Goal: Task Accomplishment & Management: Use online tool/utility

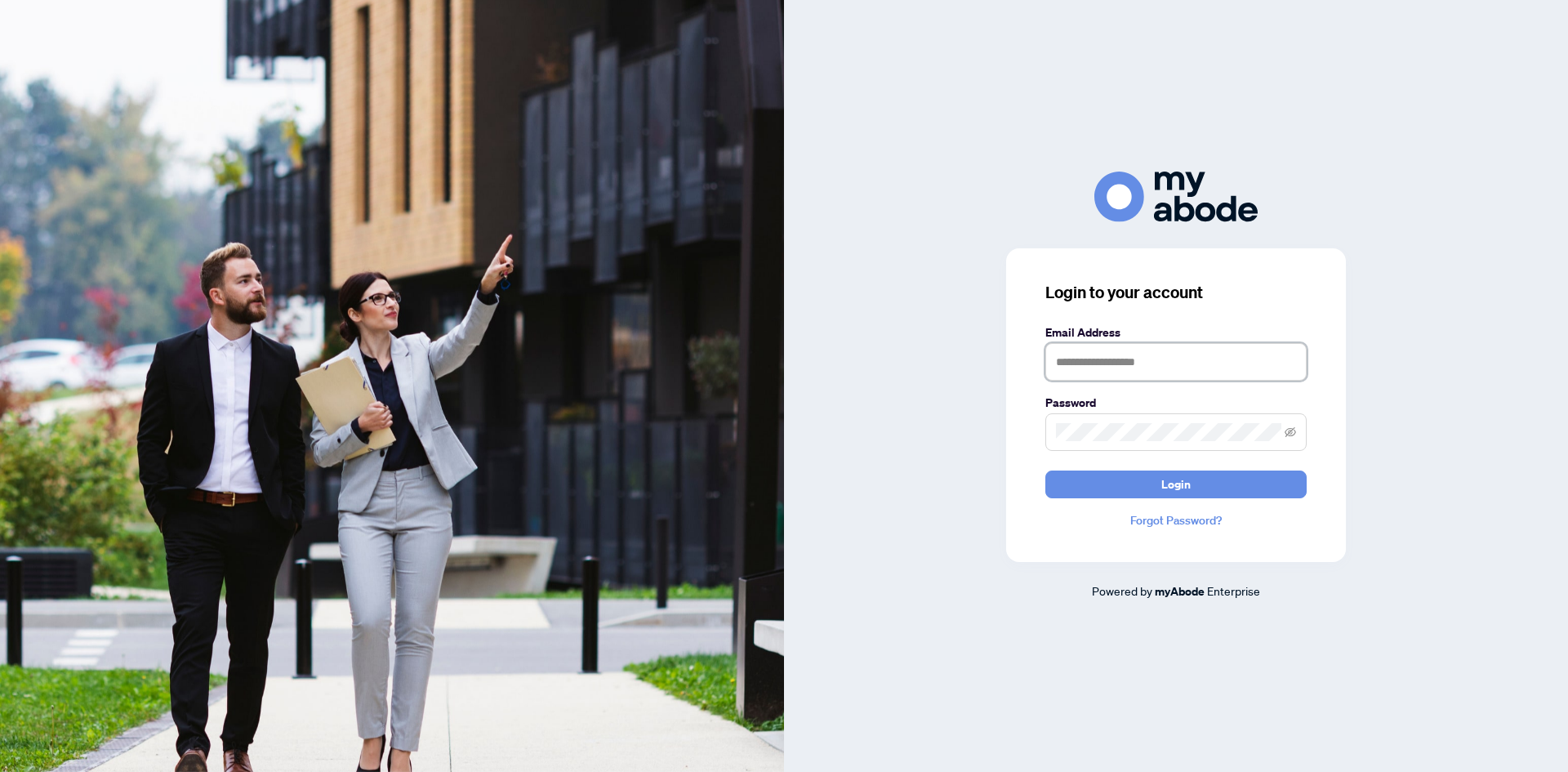
click at [1089, 351] on input "text" at bounding box center [1176, 362] width 262 height 37
type input "**********"
click at [1098, 418] on span at bounding box center [1176, 432] width 262 height 37
click at [1147, 491] on button "Login" at bounding box center [1176, 484] width 262 height 28
click at [933, 487] on div "**********" at bounding box center [1176, 386] width 784 height 428
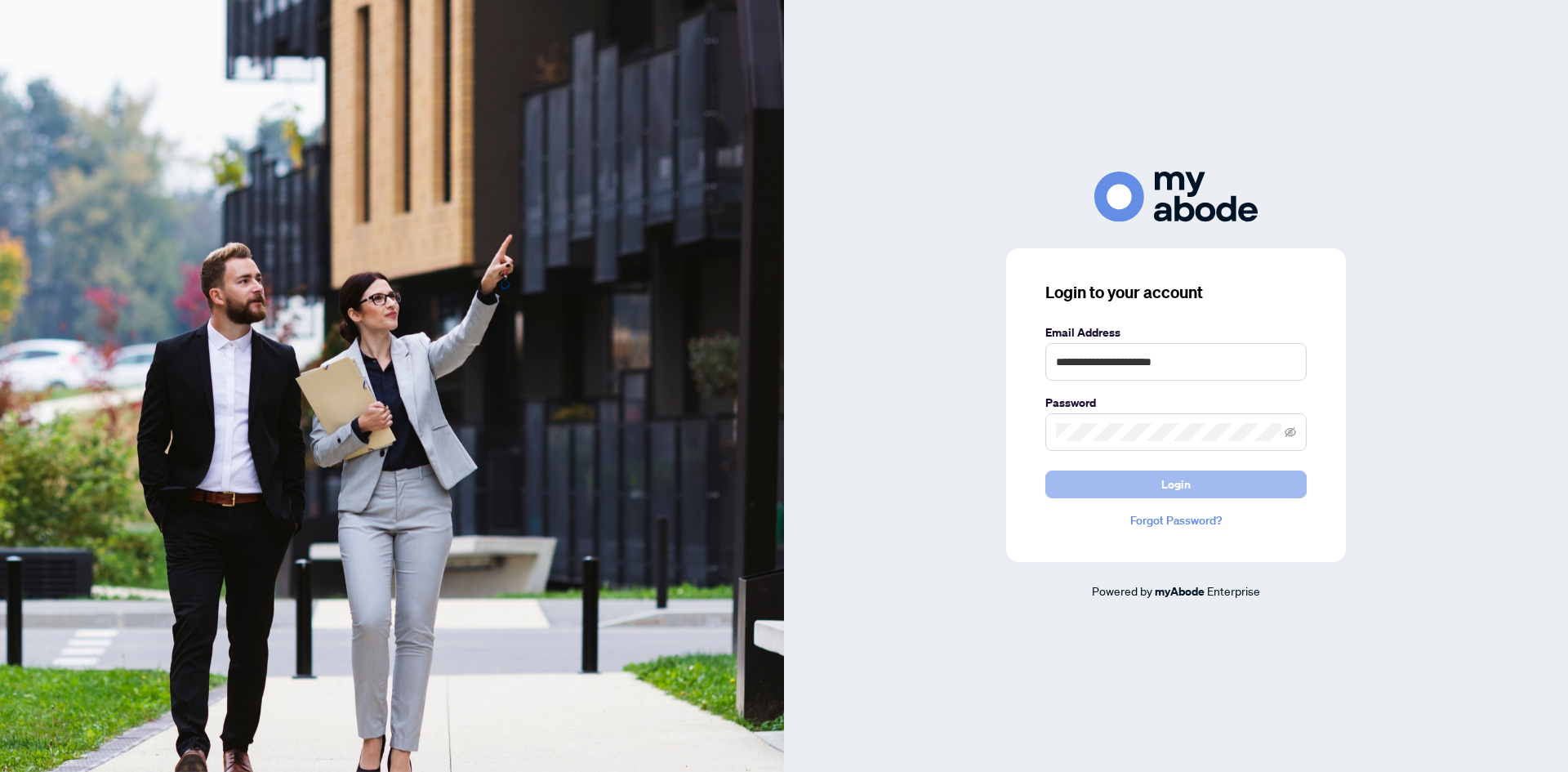
click at [1182, 478] on span "Login" at bounding box center [1176, 484] width 30 height 26
click at [1127, 355] on input "text" at bounding box center [1176, 362] width 262 height 37
type input "**********"
click at [1137, 476] on button "Login" at bounding box center [1176, 484] width 262 height 28
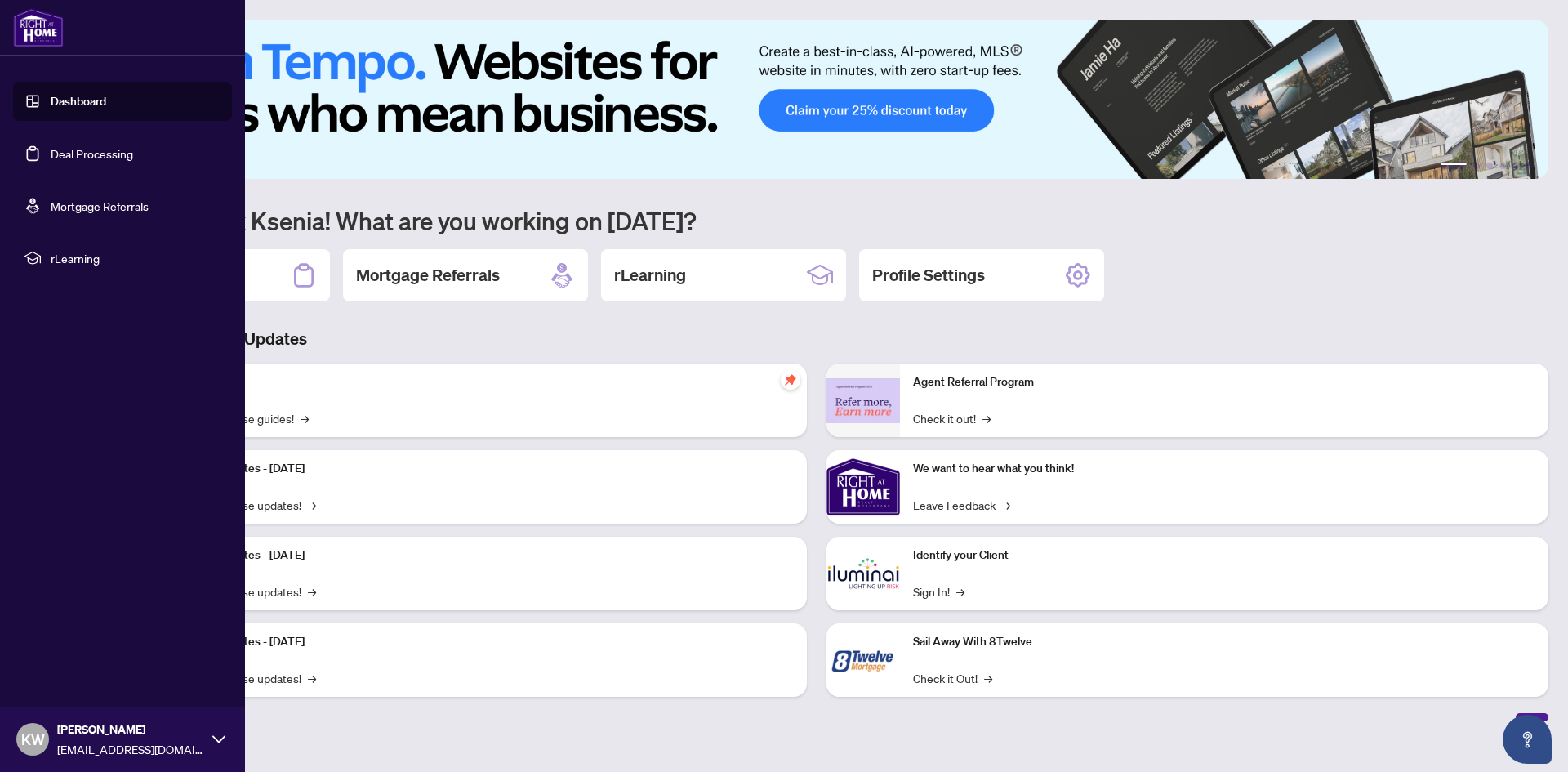
click at [51, 159] on link "Deal Processing" at bounding box center [92, 153] width 82 height 14
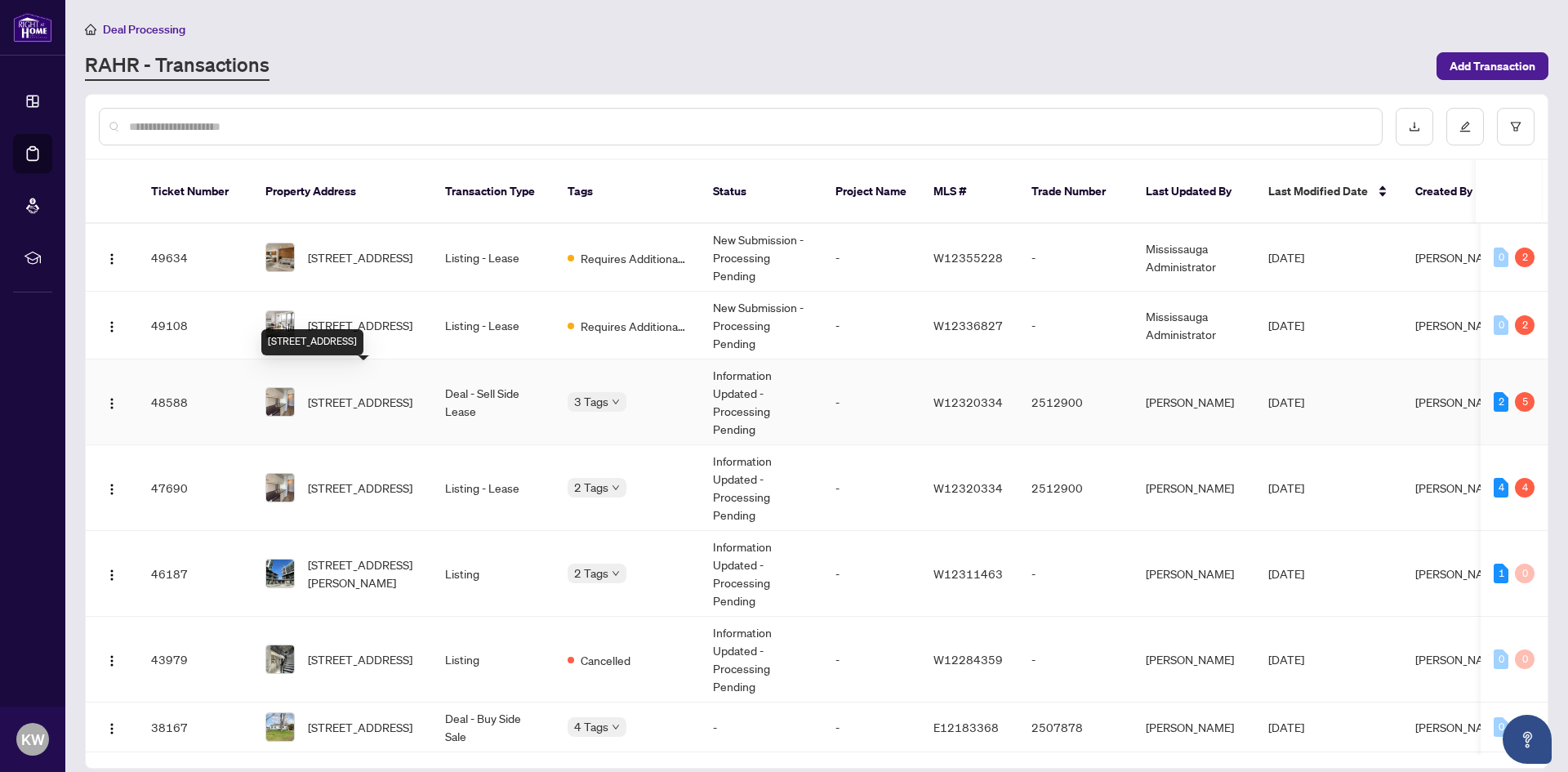
click at [360, 393] on span "[STREET_ADDRESS]" at bounding box center [360, 402] width 104 height 18
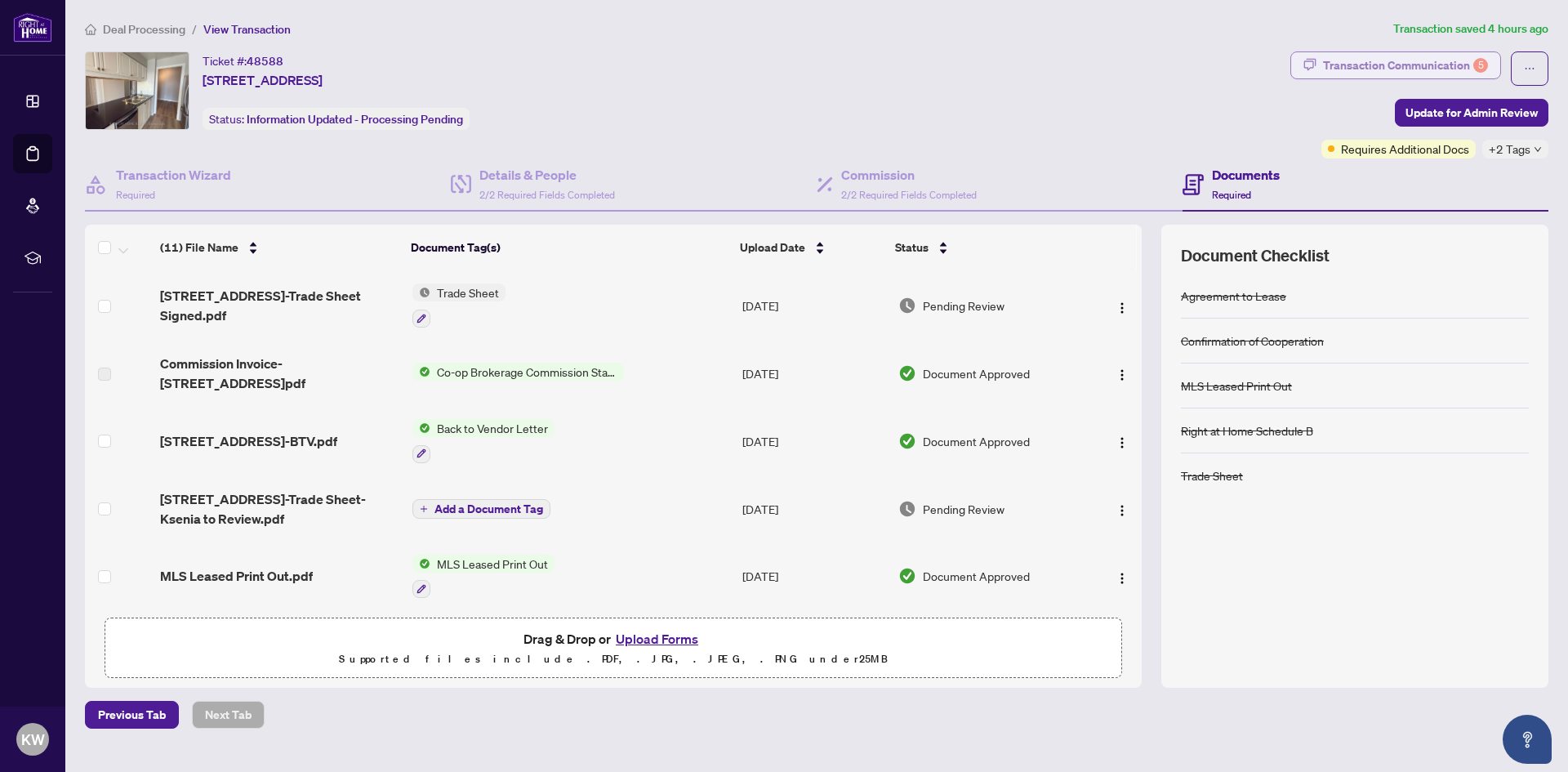
click at [1434, 69] on div "Transaction Communication 5" at bounding box center [1406, 65] width 165 height 26
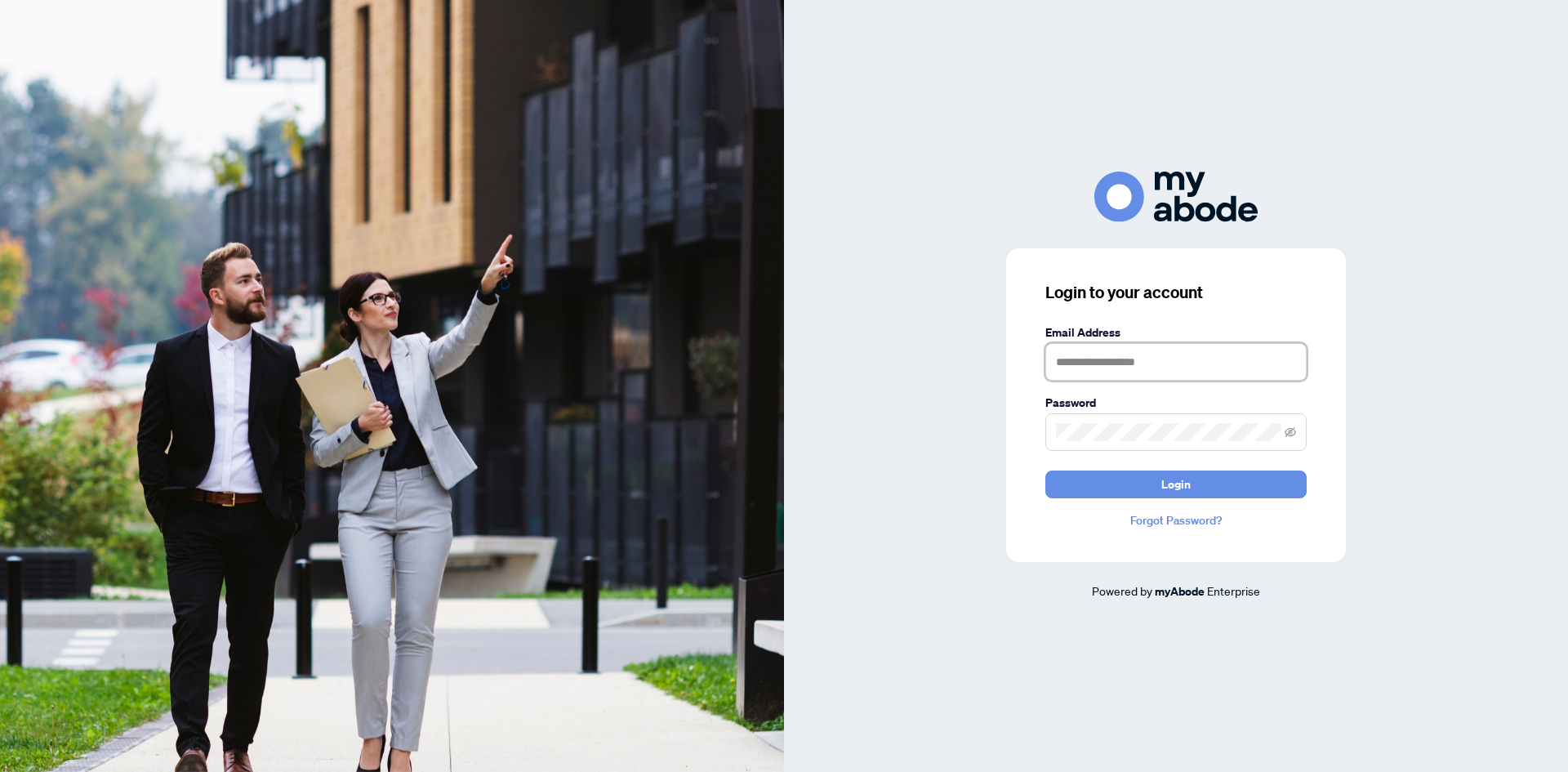
click at [1103, 350] on input "text" at bounding box center [1176, 362] width 262 height 37
type input "**********"
click at [1183, 485] on span "Login" at bounding box center [1176, 484] width 30 height 26
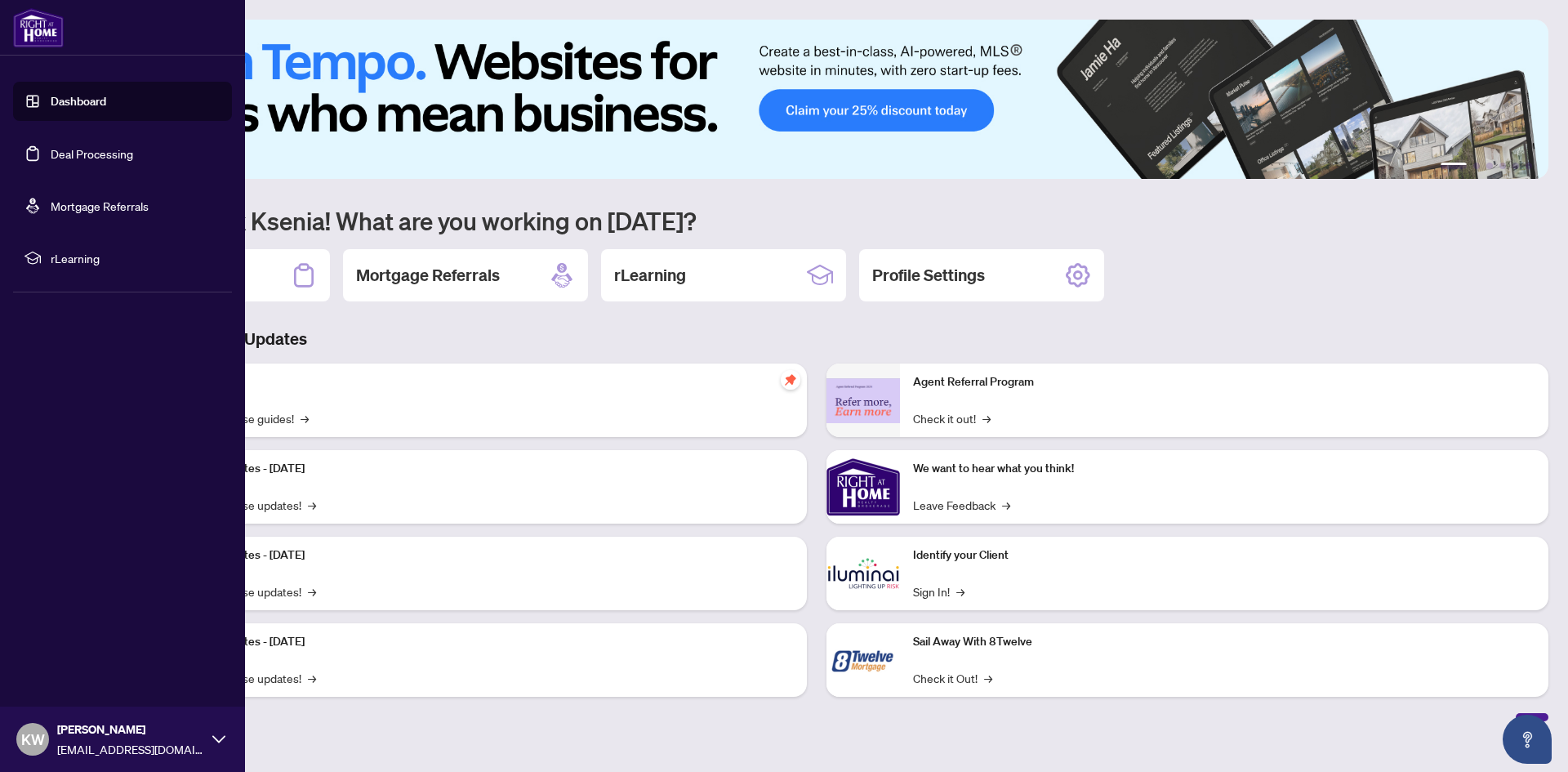
click at [51, 153] on link "Deal Processing" at bounding box center [92, 153] width 82 height 14
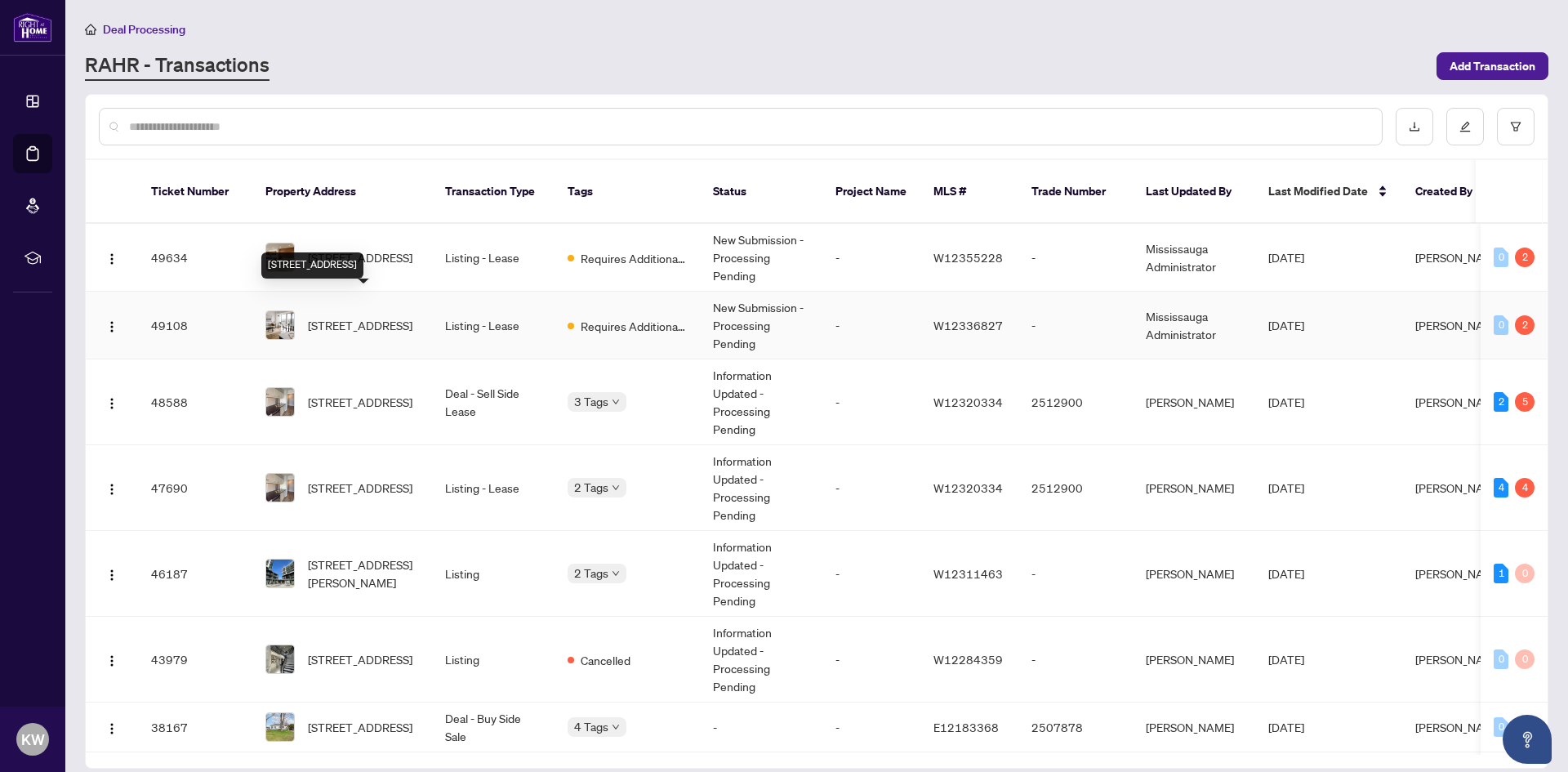
click at [357, 316] on span "[STREET_ADDRESS]" at bounding box center [360, 324] width 104 height 18
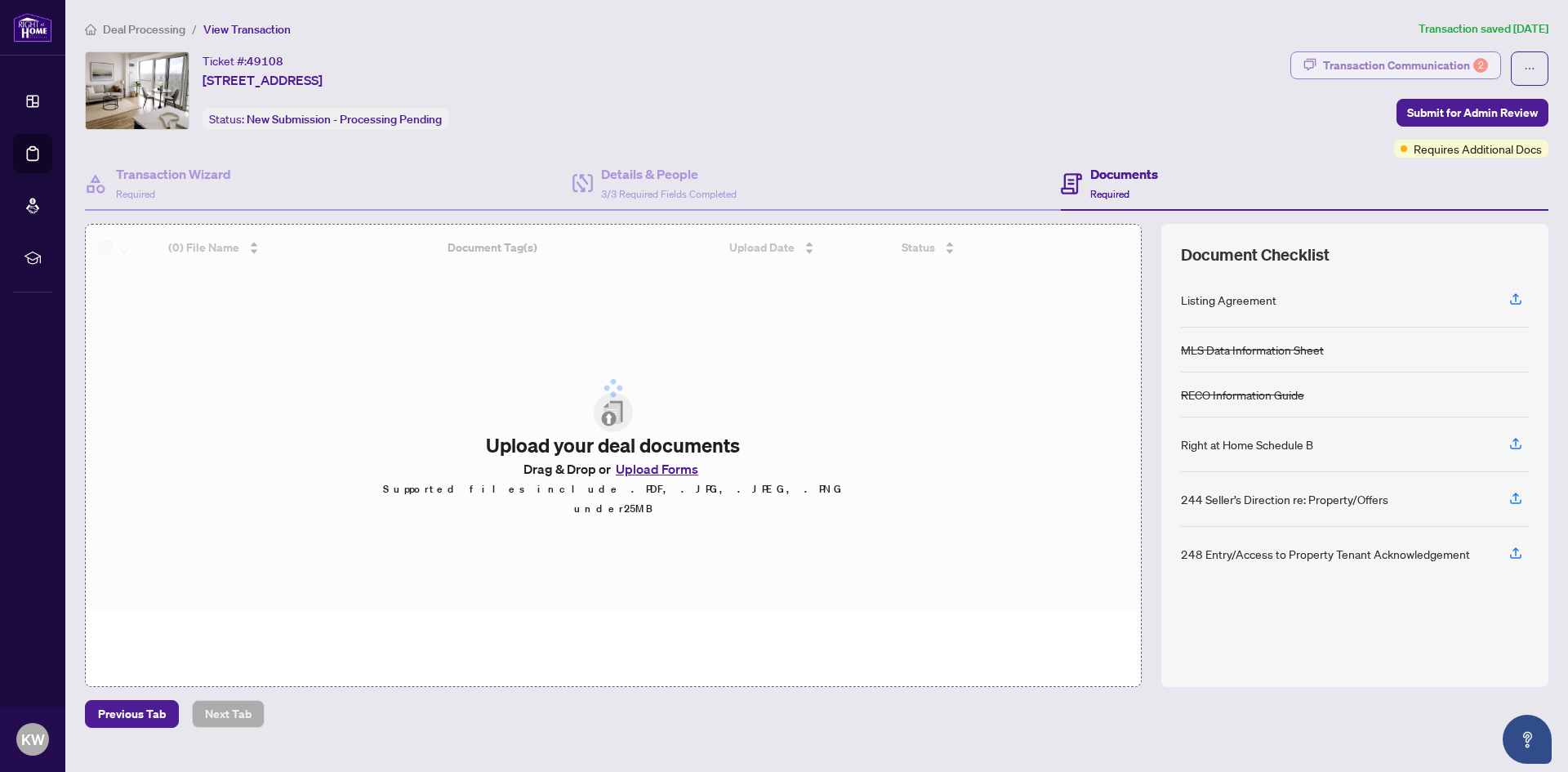
click at [1379, 54] on div "Transaction Communication 2" at bounding box center [1406, 65] width 165 height 26
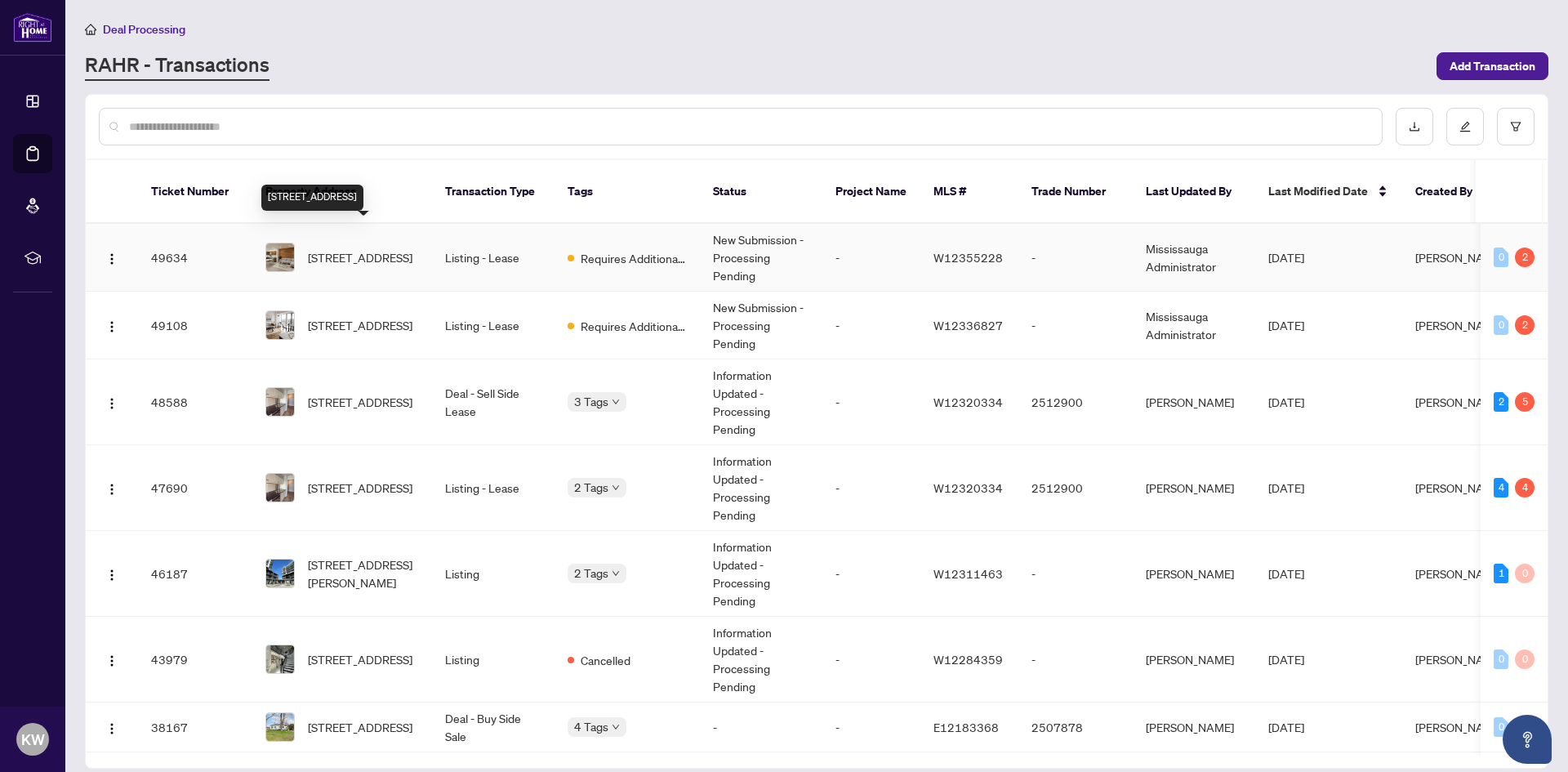
click at [369, 248] on span "[STREET_ADDRESS]" at bounding box center [360, 256] width 104 height 18
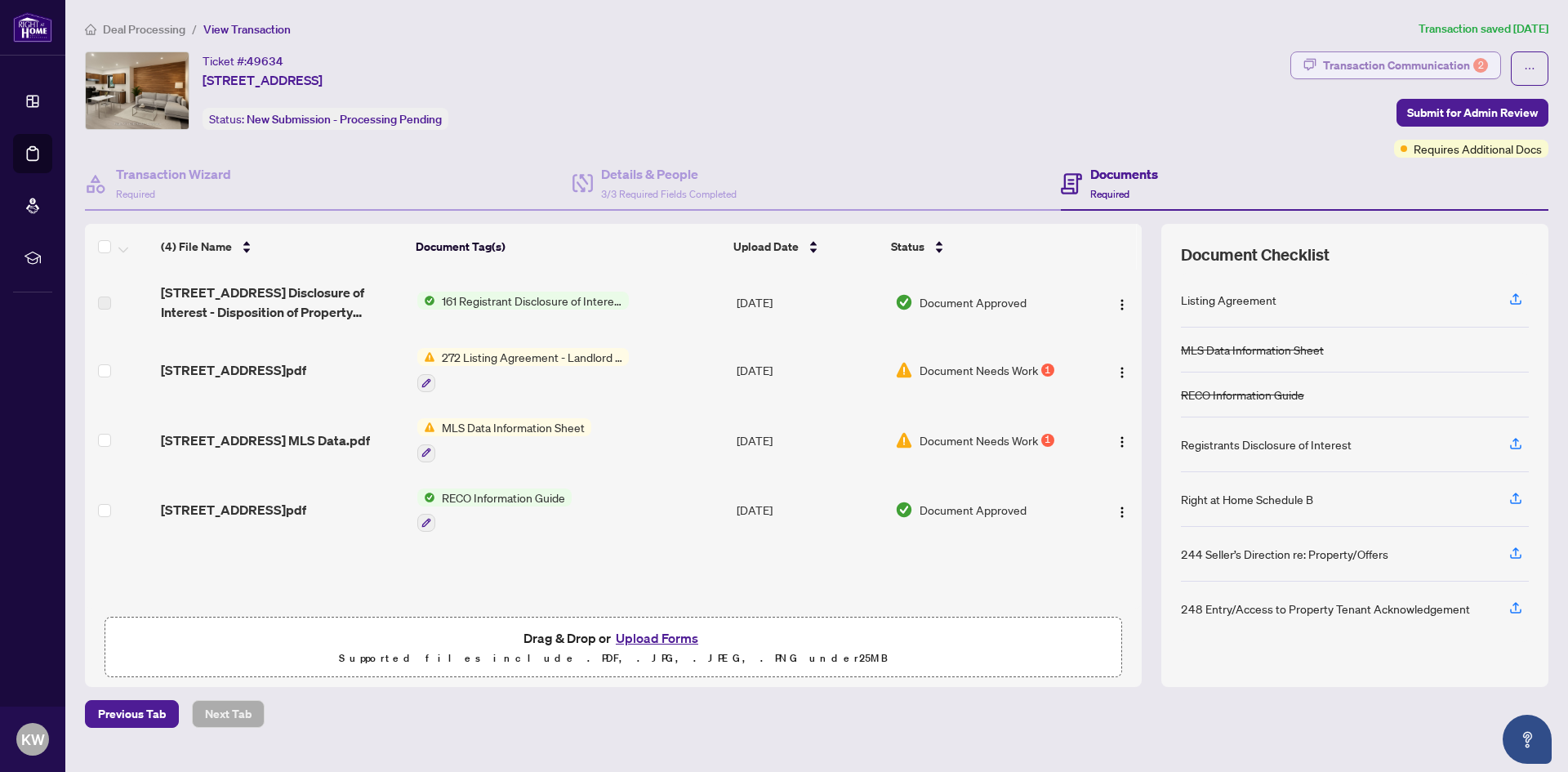
click at [1370, 65] on div "Transaction Communication 2" at bounding box center [1406, 65] width 165 height 26
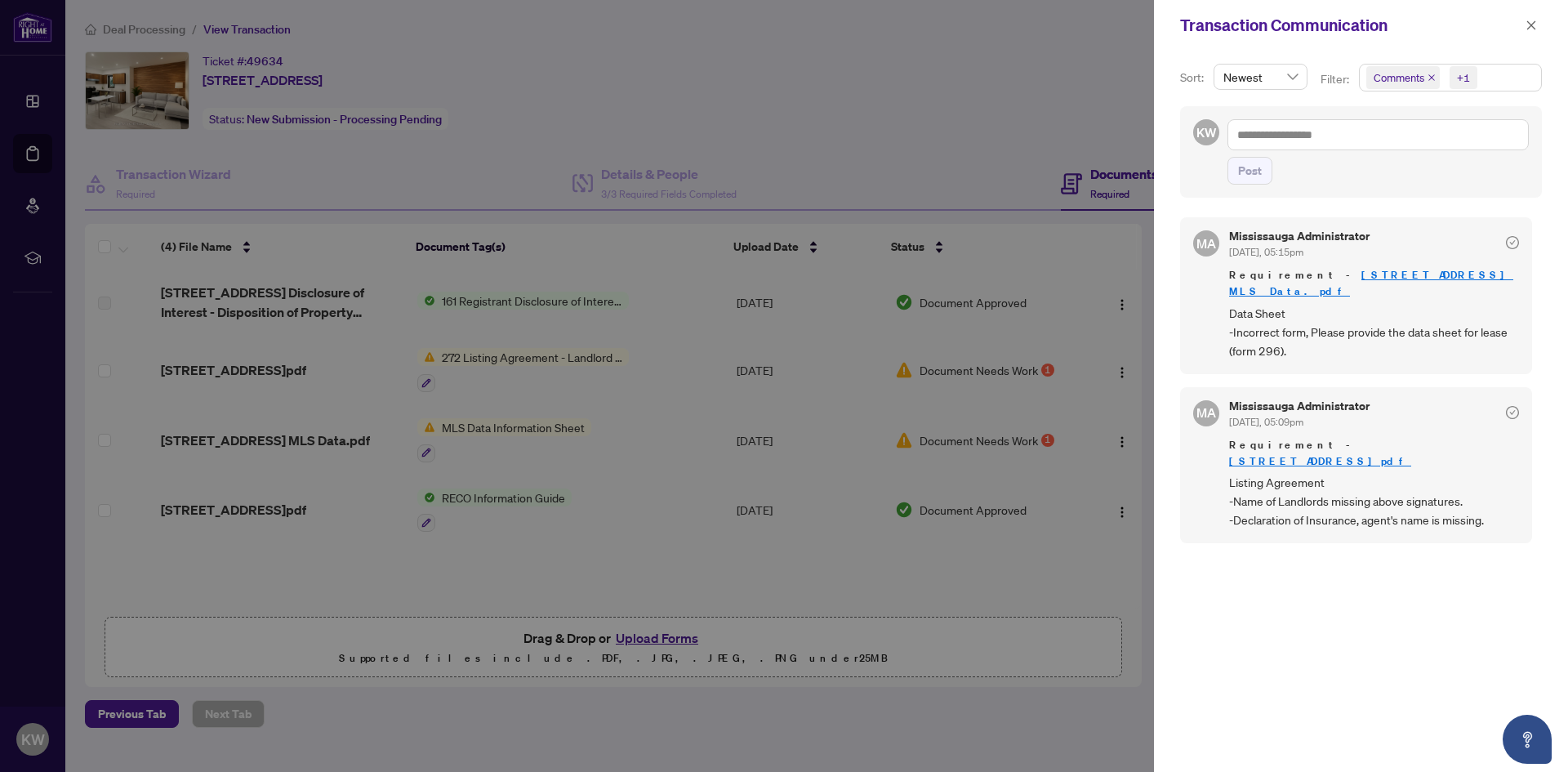
scroll to position [3, 0]
drag, startPoint x: 1270, startPoint y: 465, endPoint x: 1465, endPoint y: 499, distance: 197.9
click at [1465, 499] on div "MA Mississauga Administrator [DATE], 05:09pm Requirement - [STREET_ADDRESS]pdf …" at bounding box center [1356, 462] width 352 height 156
click at [1332, 544] on div "MA Mississauga Administrator [DATE], 05:15pm Requirement - [STREET_ADDRESS] MLS…" at bounding box center [1361, 481] width 362 height 555
